Goal: Information Seeking & Learning: Learn about a topic

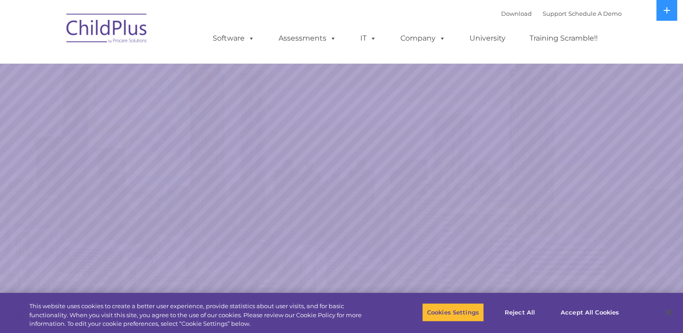
select select "MEDIUM"
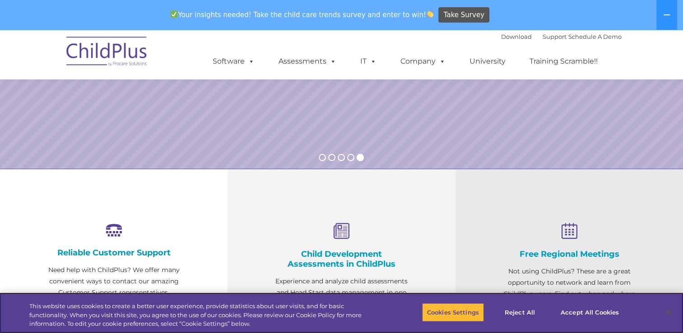
scroll to position [217, 0]
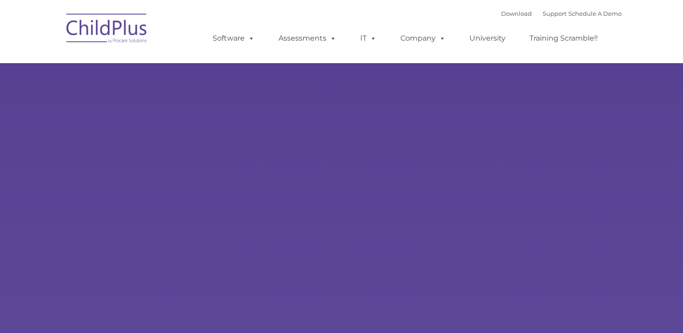
type input ""
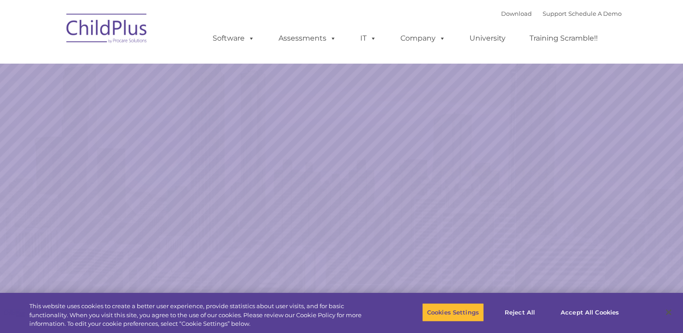
select select "MEDIUM"
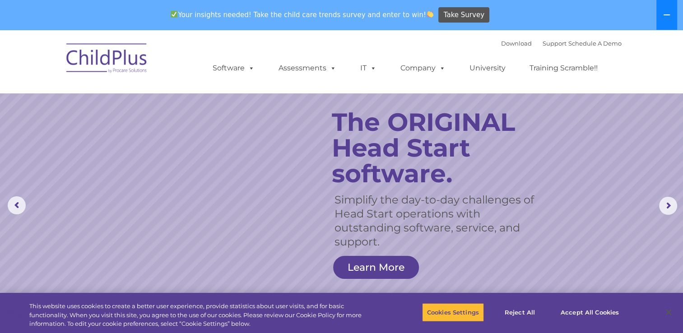
click at [665, 15] on icon at bounding box center [667, 14] width 6 height 1
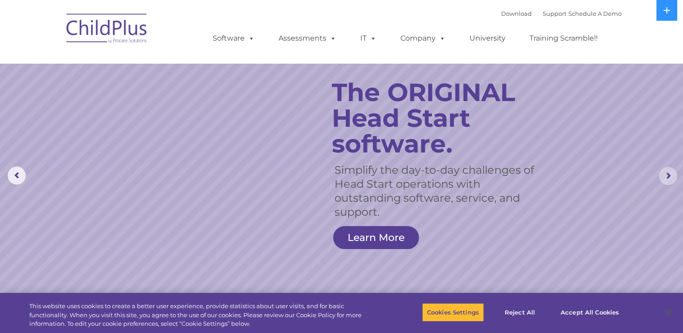
click at [664, 178] on rs-arrow at bounding box center [668, 176] width 18 height 18
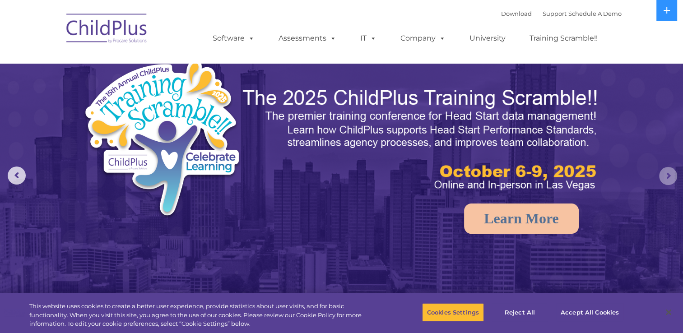
click at [664, 178] on rs-arrow at bounding box center [668, 176] width 18 height 18
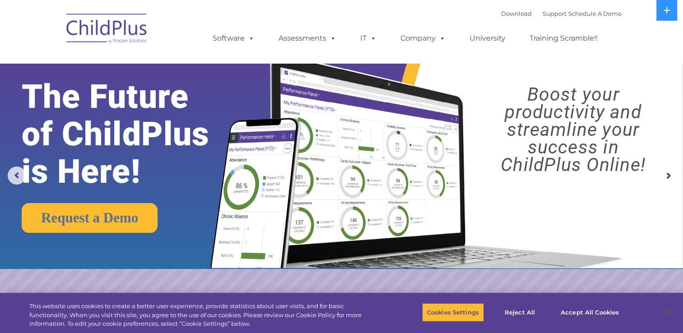
click at [664, 178] on rs-arrow at bounding box center [668, 176] width 18 height 18
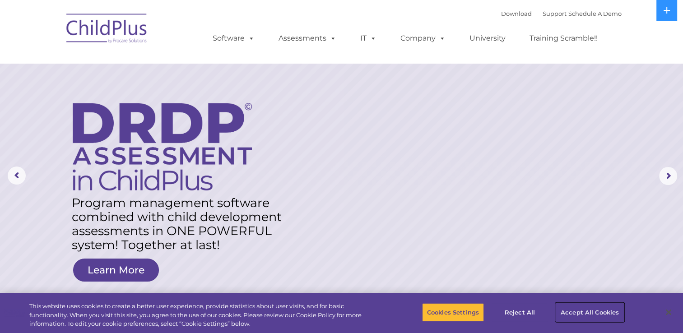
click at [589, 314] on button "Accept All Cookies" at bounding box center [590, 312] width 68 height 19
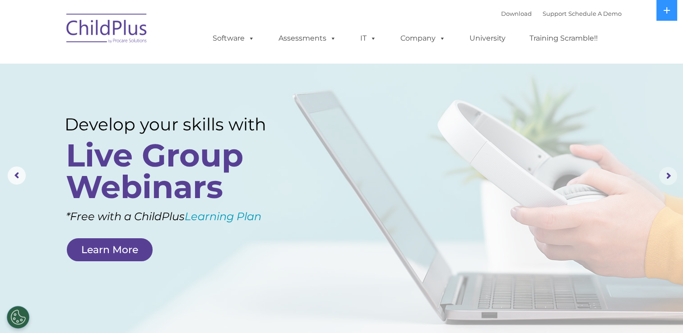
click at [667, 179] on rs-arrow at bounding box center [668, 176] width 18 height 18
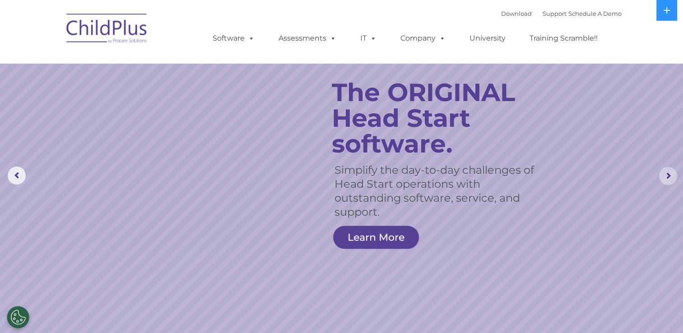
click at [668, 181] on rs-arrow at bounding box center [668, 176] width 18 height 18
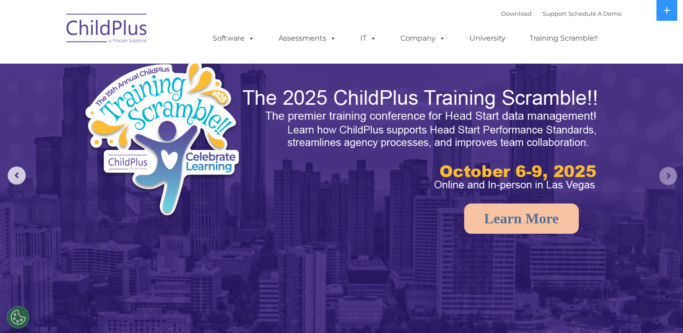
click at [667, 184] on rs-arrow at bounding box center [668, 176] width 18 height 18
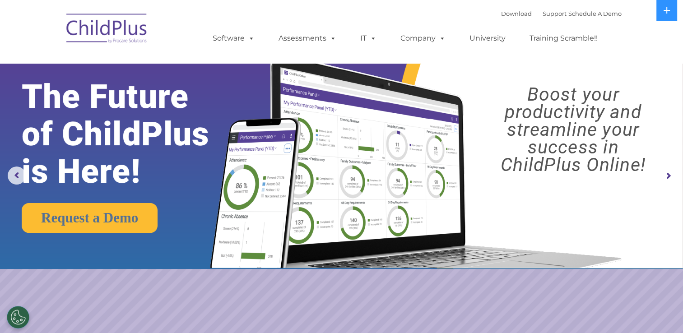
click at [665, 182] on rs-arrow at bounding box center [668, 176] width 18 height 18
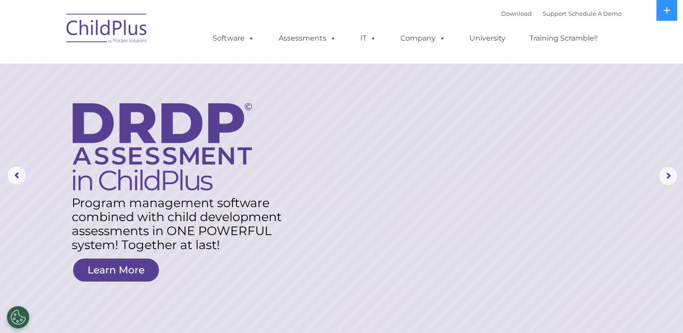
click at [653, 173] on rs-layer at bounding box center [341, 176] width 683 height 352
click at [666, 177] on rs-arrow at bounding box center [668, 176] width 18 height 18
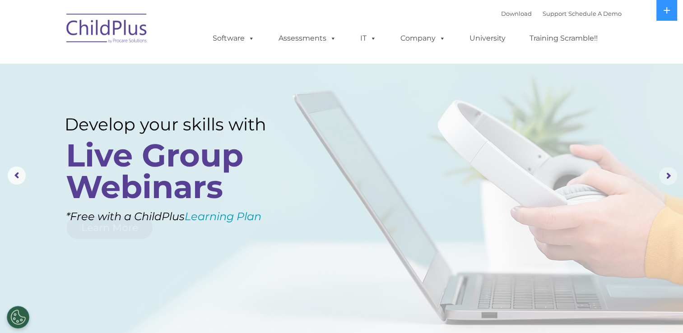
click at [666, 177] on rs-arrow at bounding box center [668, 176] width 18 height 18
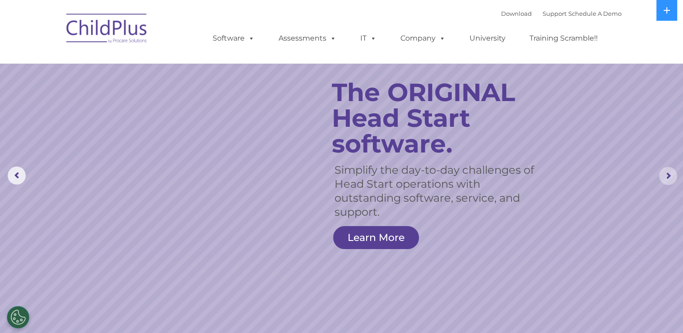
click at [666, 177] on rs-arrow at bounding box center [668, 176] width 18 height 18
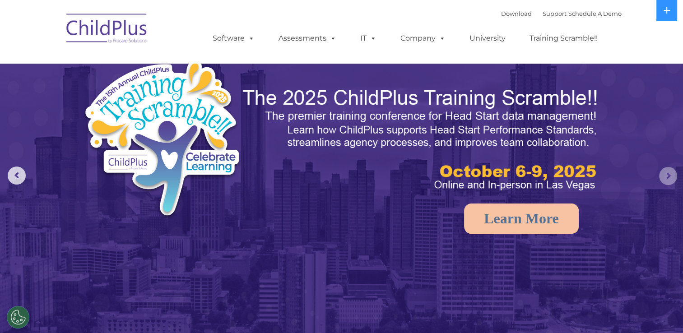
click at [666, 177] on rs-arrow at bounding box center [668, 176] width 18 height 18
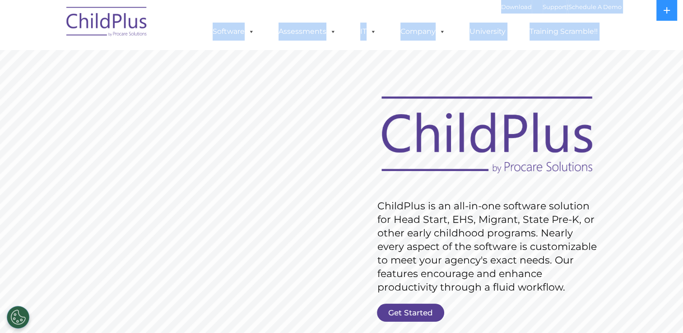
drag, startPoint x: 0, startPoint y: 0, endPoint x: 234, endPoint y: 81, distance: 247.6
drag, startPoint x: 234, startPoint y: 81, endPoint x: 335, endPoint y: 89, distance: 101.0
click at [335, 89] on rs-slide "Request Pricing ChildPlus is an all-in-one software solution for Head Start, EH…" at bounding box center [341, 235] width 683 height 406
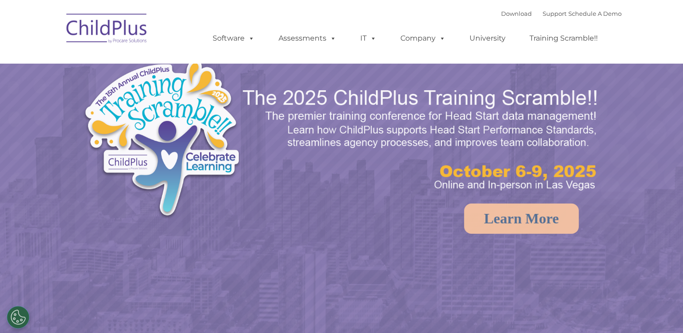
select select "MEDIUM"
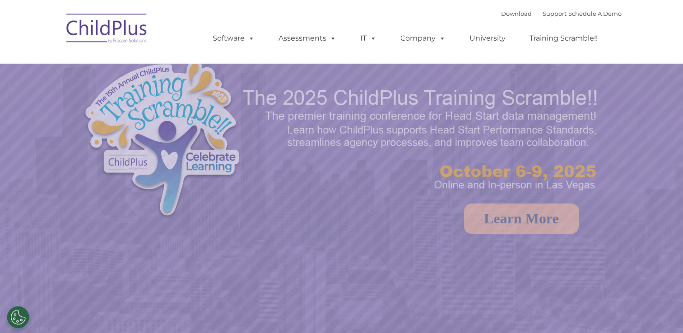
select select "MEDIUM"
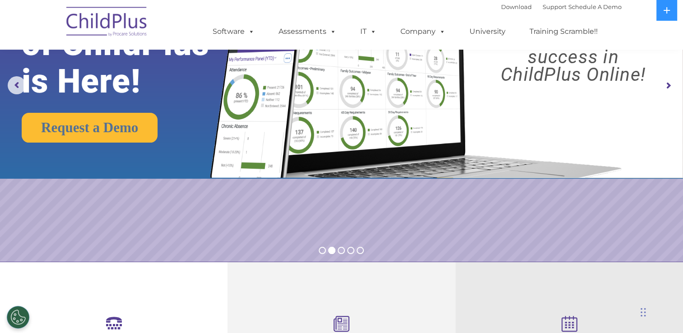
scroll to position [44, 0]
